Goal: Task Accomplishment & Management: Manage account settings

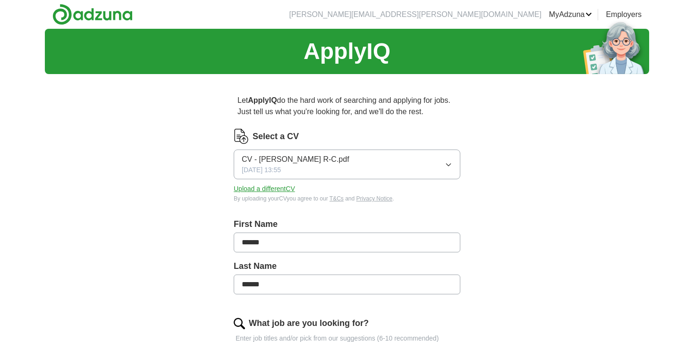
click at [316, 159] on span "CV - [PERSON_NAME] R-C.pdf" at bounding box center [296, 159] width 108 height 11
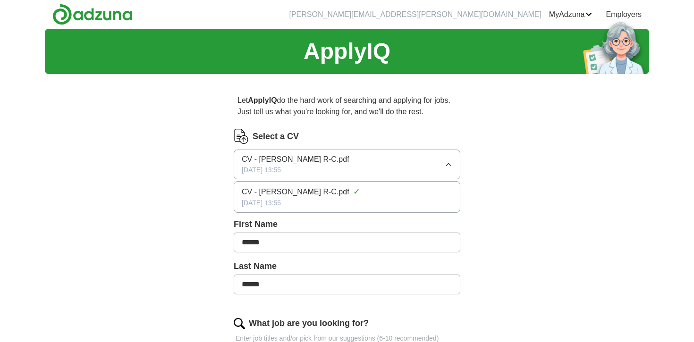
click at [315, 198] on div "[DATE] 13:55" at bounding box center [347, 203] width 211 height 10
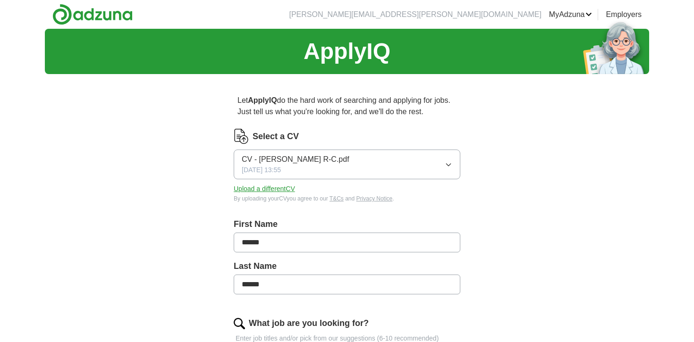
click at [289, 189] on button "Upload a different CV" at bounding box center [264, 189] width 61 height 10
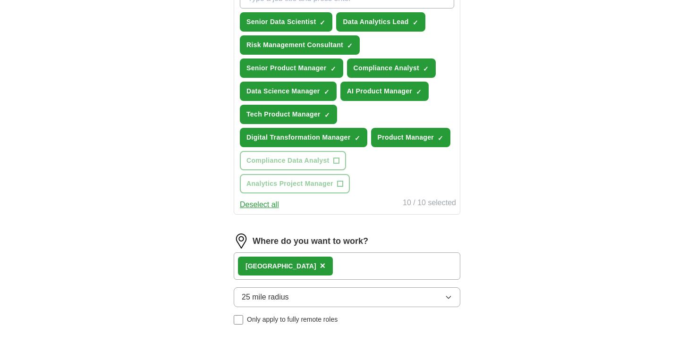
scroll to position [401, 0]
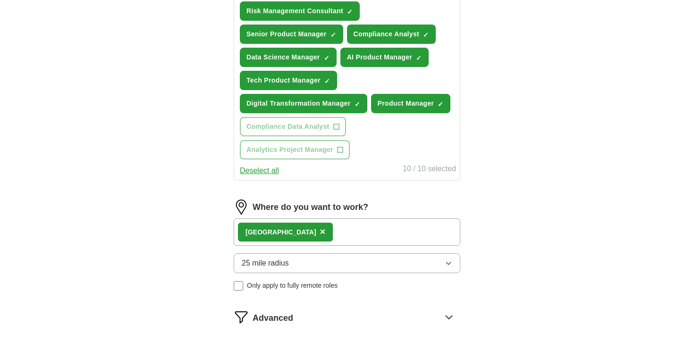
click at [385, 230] on div "London ×" at bounding box center [347, 232] width 227 height 27
click at [313, 231] on div "London ×" at bounding box center [347, 232] width 227 height 27
click at [291, 232] on div "London ×" at bounding box center [347, 232] width 227 height 27
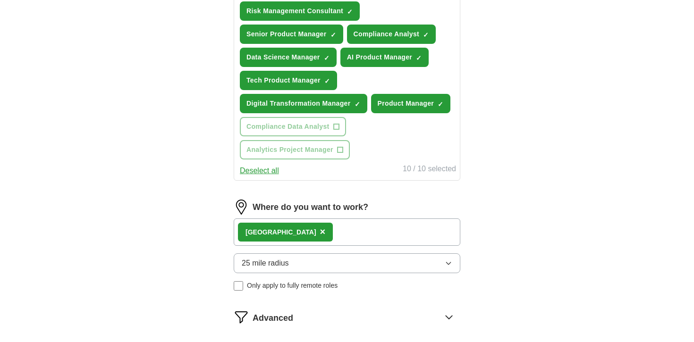
click at [291, 232] on div "London ×" at bounding box center [347, 232] width 227 height 27
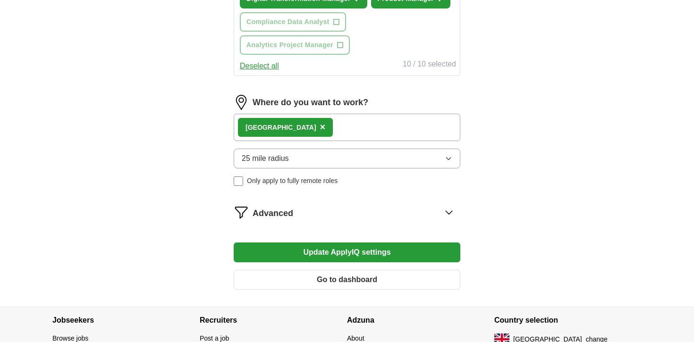
scroll to position [514, 0]
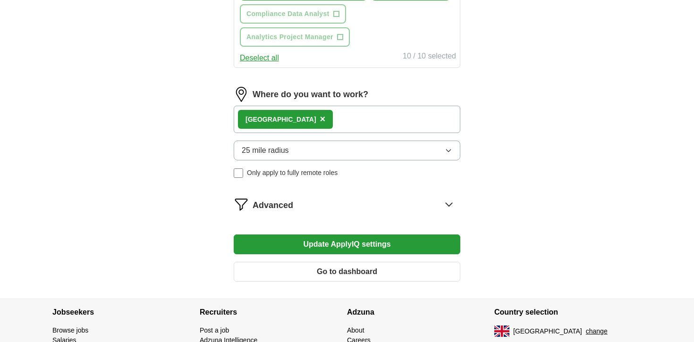
click at [454, 206] on icon at bounding box center [449, 204] width 15 height 15
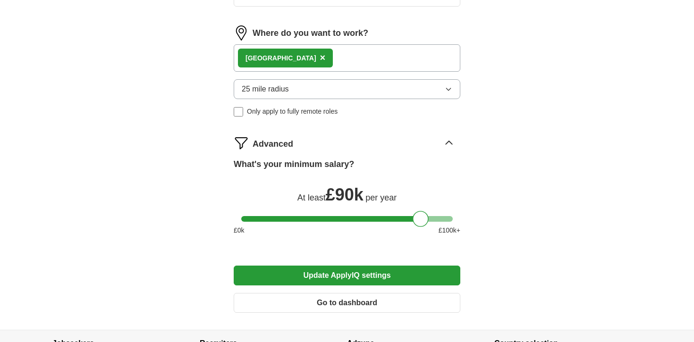
scroll to position [577, 0]
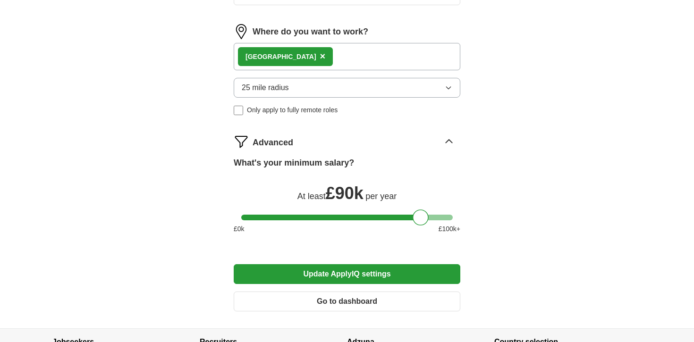
click at [450, 143] on icon at bounding box center [449, 141] width 15 height 15
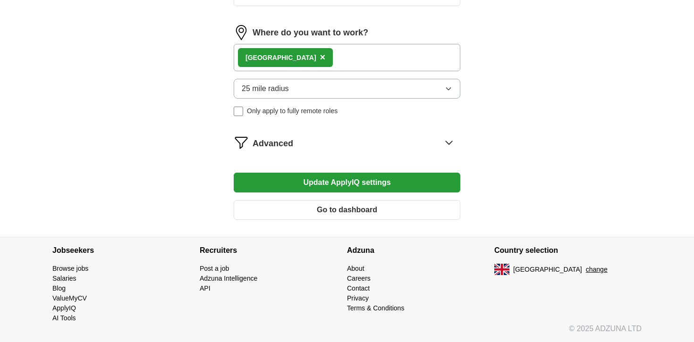
click at [450, 147] on icon at bounding box center [449, 142] width 15 height 15
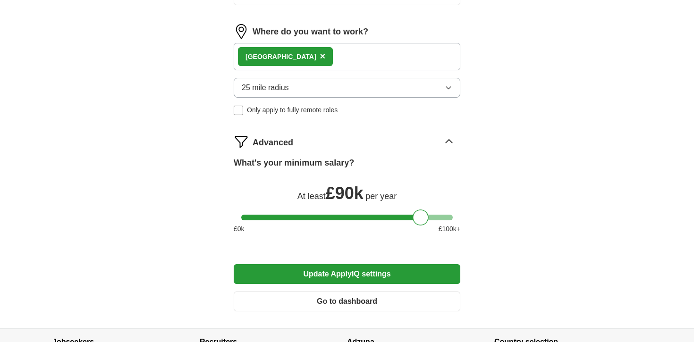
click at [450, 146] on icon at bounding box center [449, 141] width 15 height 15
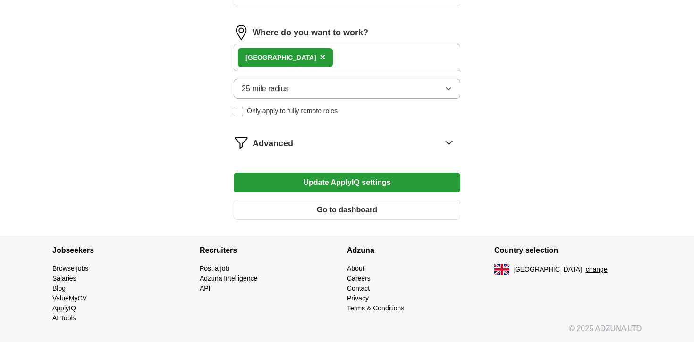
click at [450, 146] on icon at bounding box center [449, 142] width 15 height 15
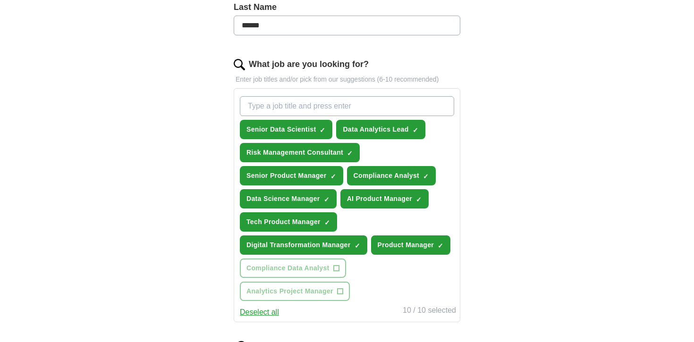
scroll to position [260, 0]
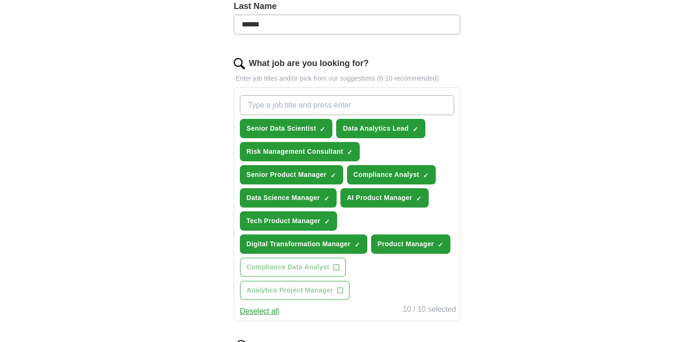
click at [348, 105] on input "What job are you looking for?" at bounding box center [347, 105] width 214 height 20
type input "p"
click at [0, 0] on span "×" at bounding box center [0, 0] width 0 height 0
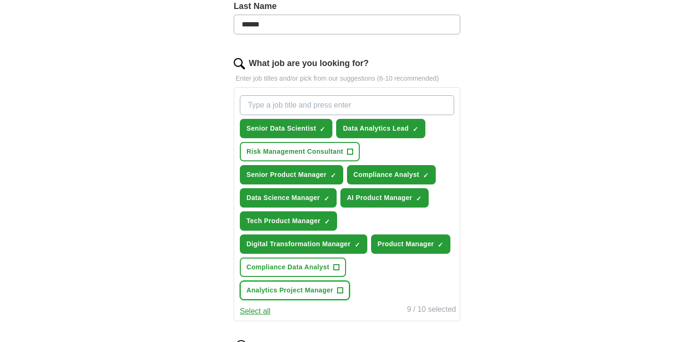
click at [340, 289] on span "+" at bounding box center [340, 291] width 6 height 8
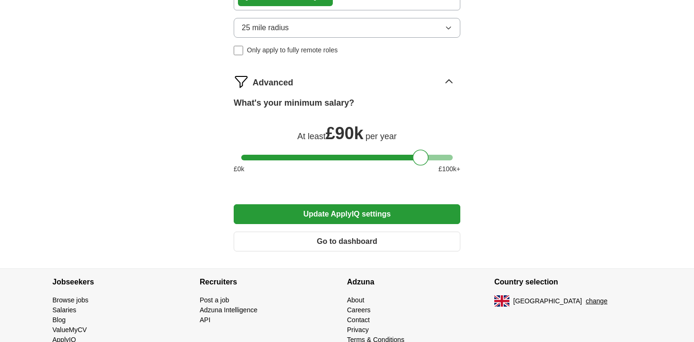
scroll to position [668, 0]
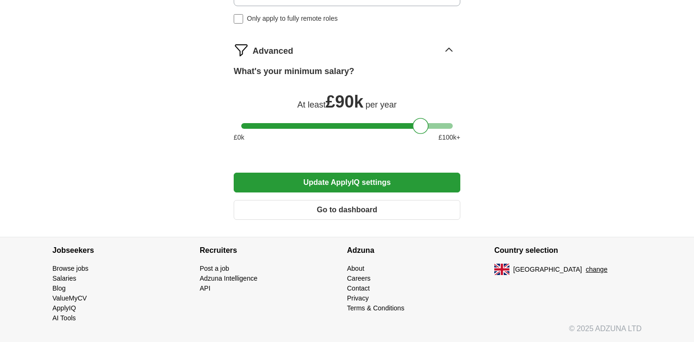
click at [362, 180] on button "Update ApplyIQ settings" at bounding box center [347, 183] width 227 height 20
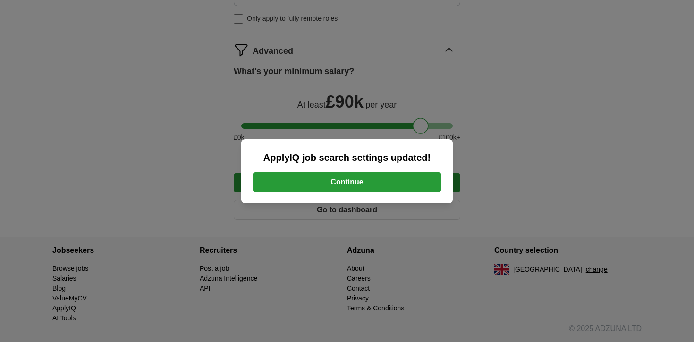
click at [378, 179] on button "Continue" at bounding box center [347, 182] width 189 height 20
